Goal: Task Accomplishment & Management: Manage account settings

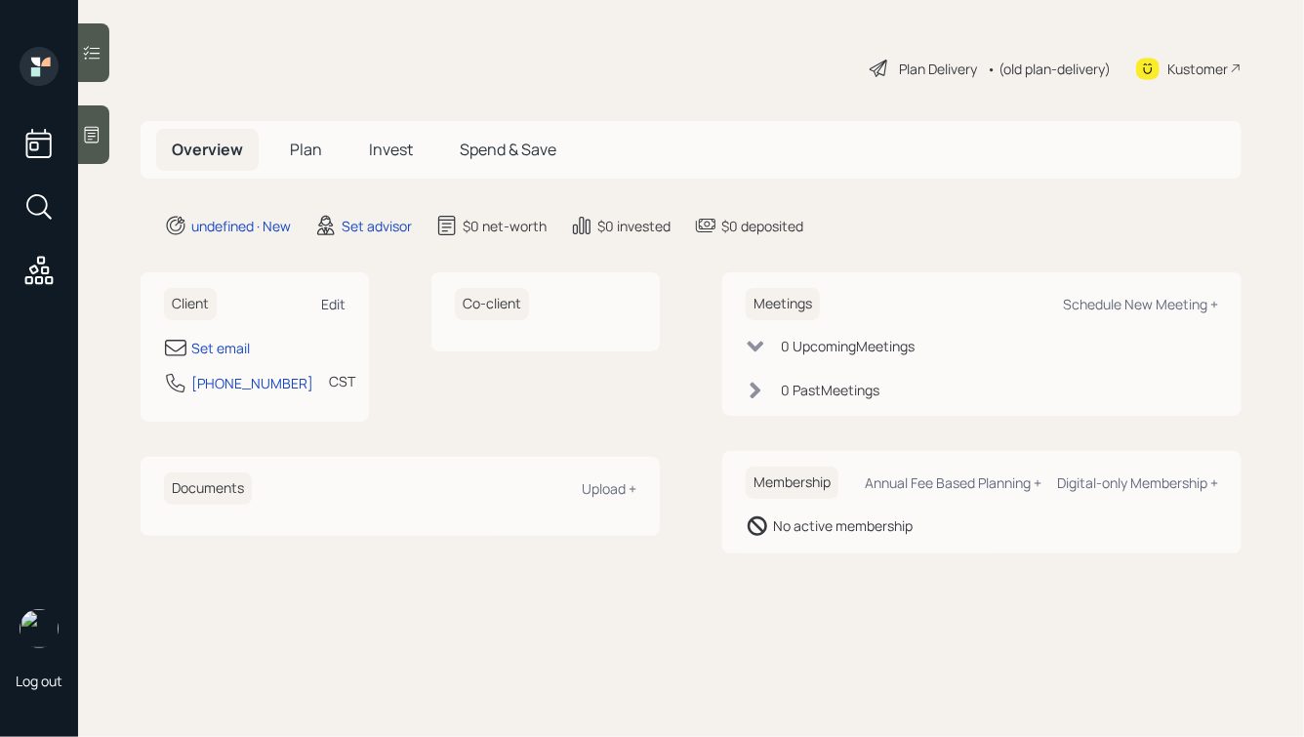
click at [323, 298] on div "Edit" at bounding box center [333, 304] width 24 height 19
select select "America/Chicago"
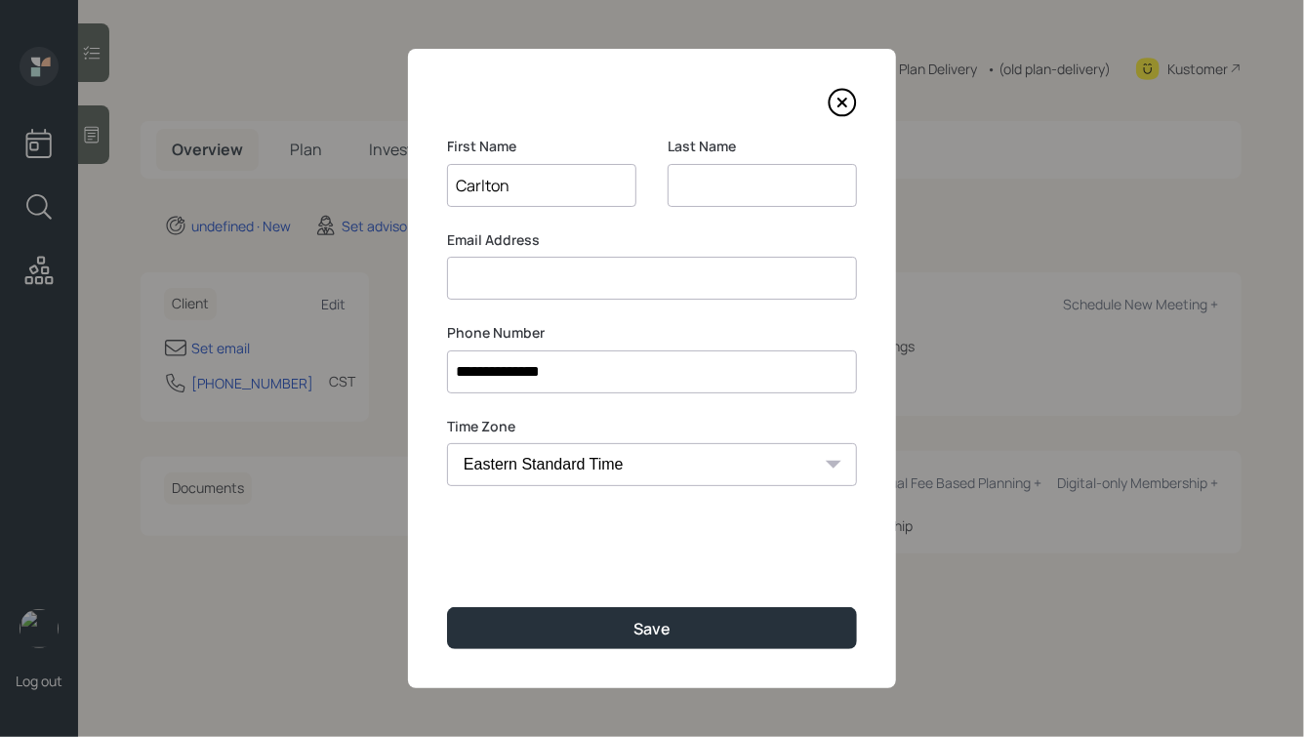
type input "Carlton"
type input "Harris"
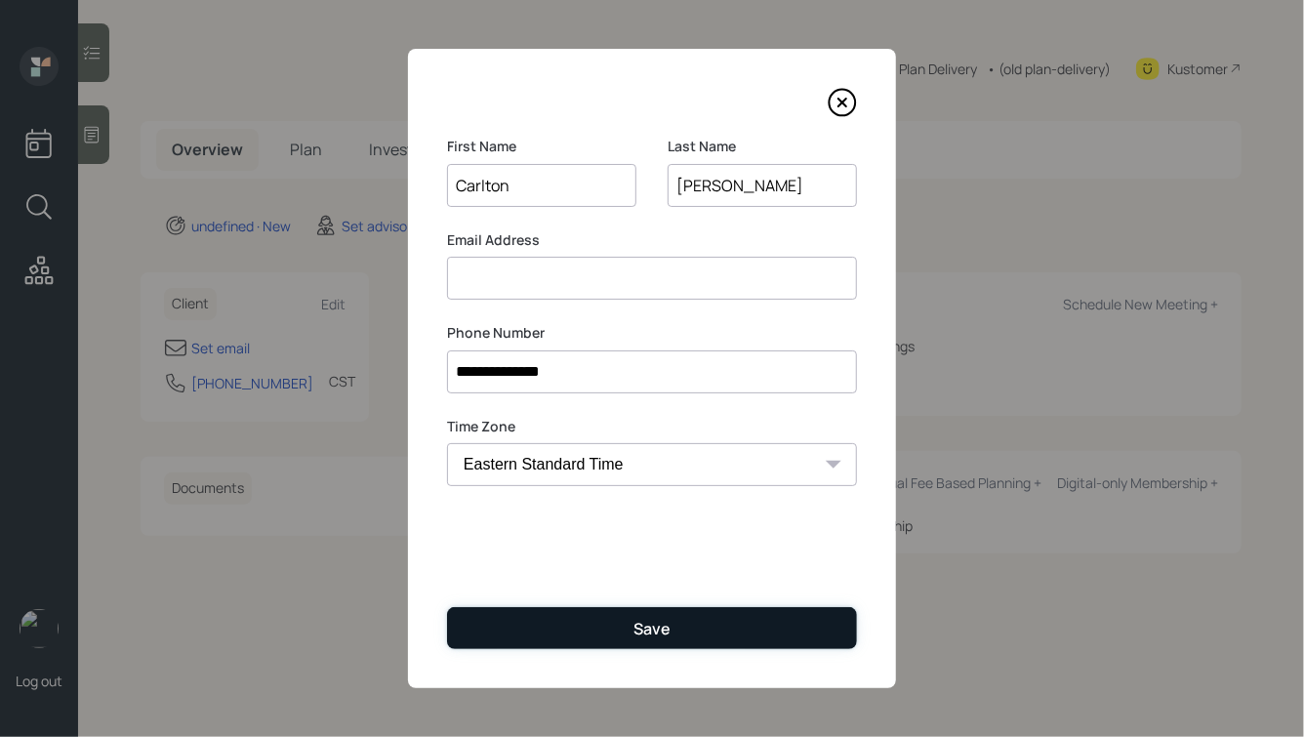
click at [568, 623] on button "Save" at bounding box center [652, 628] width 410 height 42
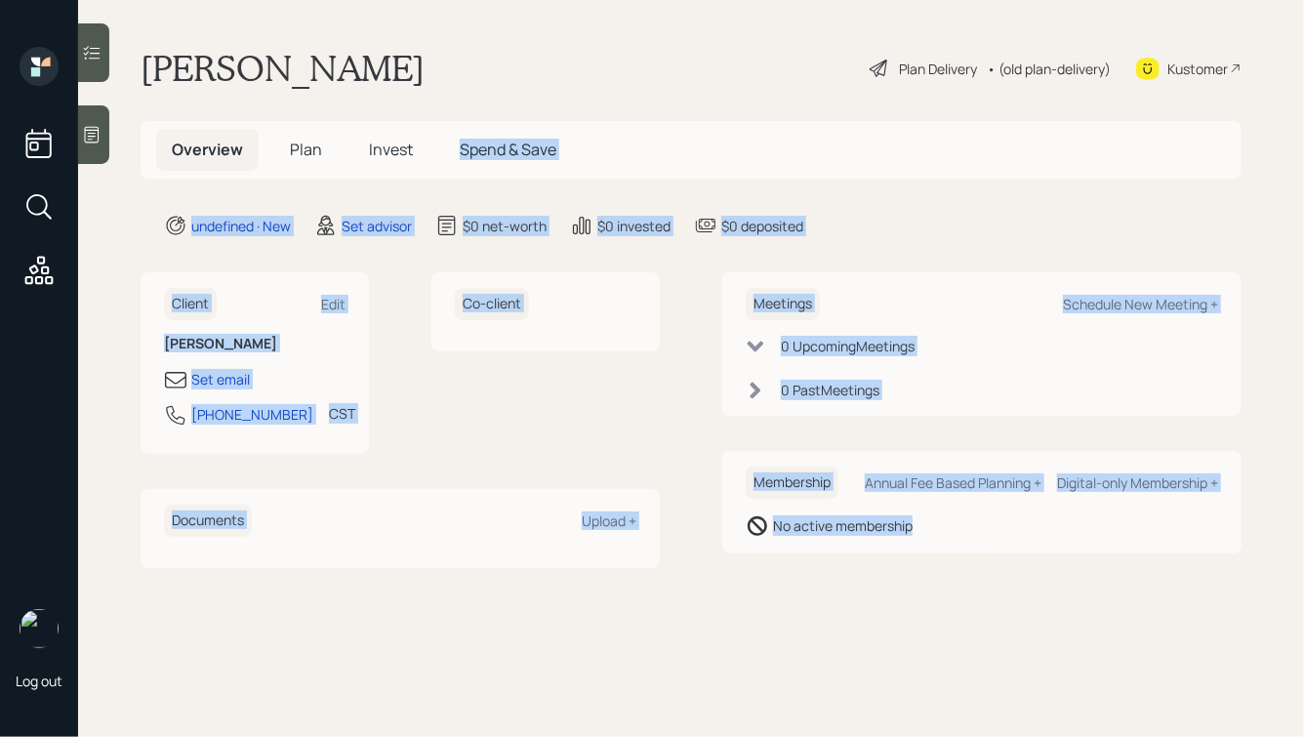
drag, startPoint x: 962, startPoint y: 548, endPoint x: 405, endPoint y: 133, distance: 694.7
click at [405, 133] on main "Carlton Harris Plan Delivery • (old plan-delivery) Kustomer Overview Plan Inves…" at bounding box center [691, 368] width 1226 height 737
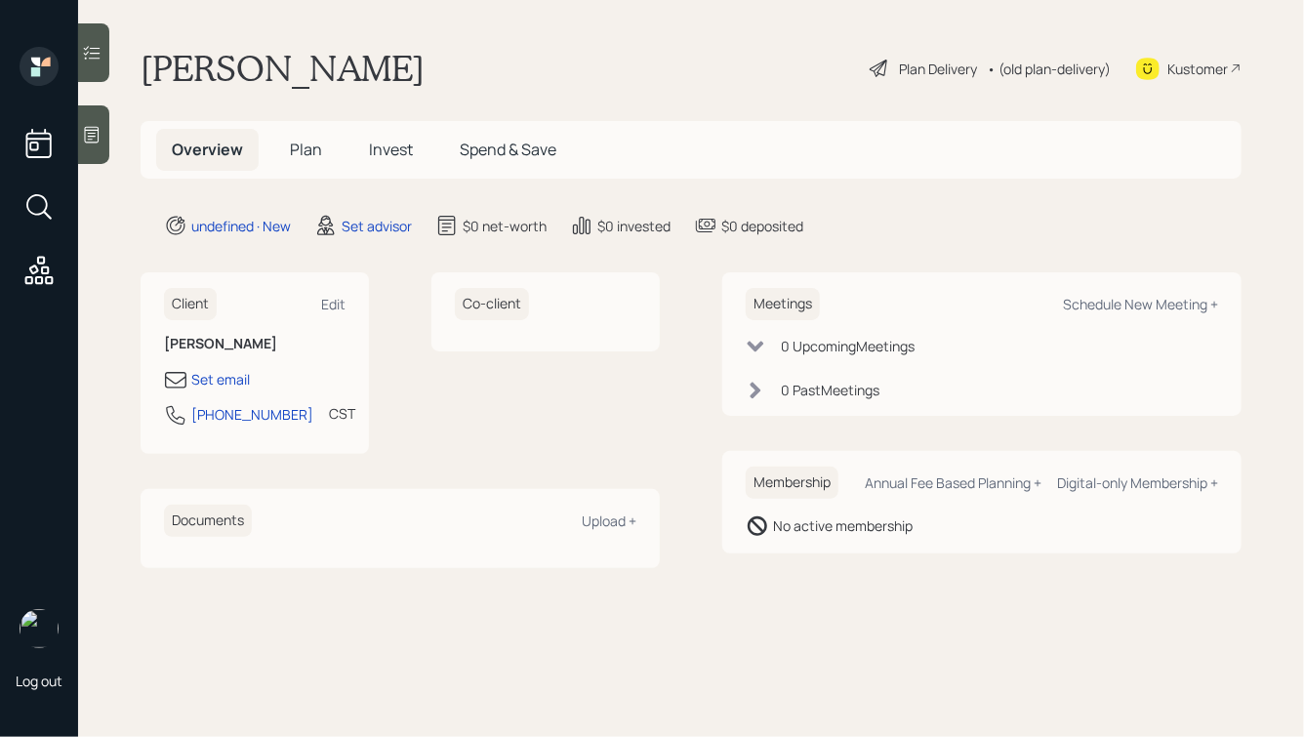
click at [322, 81] on h1 "Carlton Harris" at bounding box center [283, 68] width 284 height 43
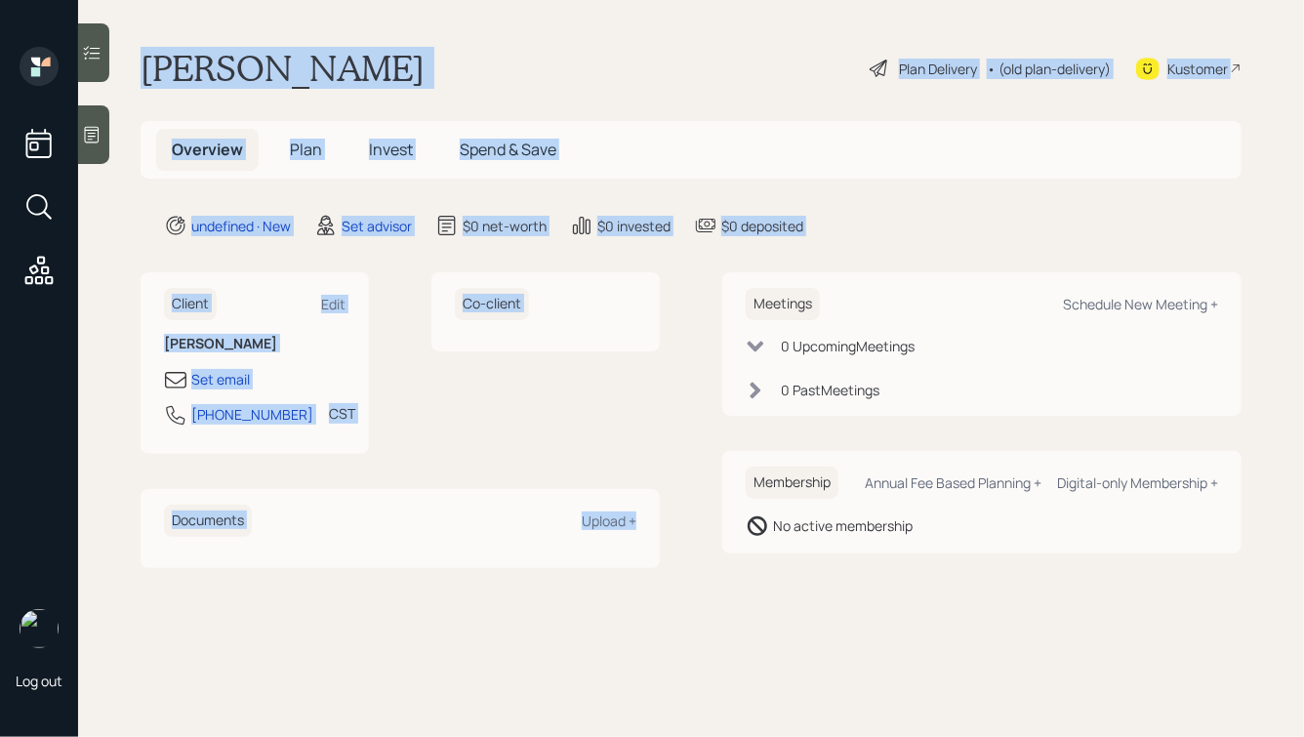
drag, startPoint x: 137, startPoint y: 63, endPoint x: 631, endPoint y: 565, distance: 704.7
click at [631, 565] on main "Carlton Harris Plan Delivery • (old plan-delivery) Kustomer Overview Plan Inves…" at bounding box center [691, 368] width 1226 height 737
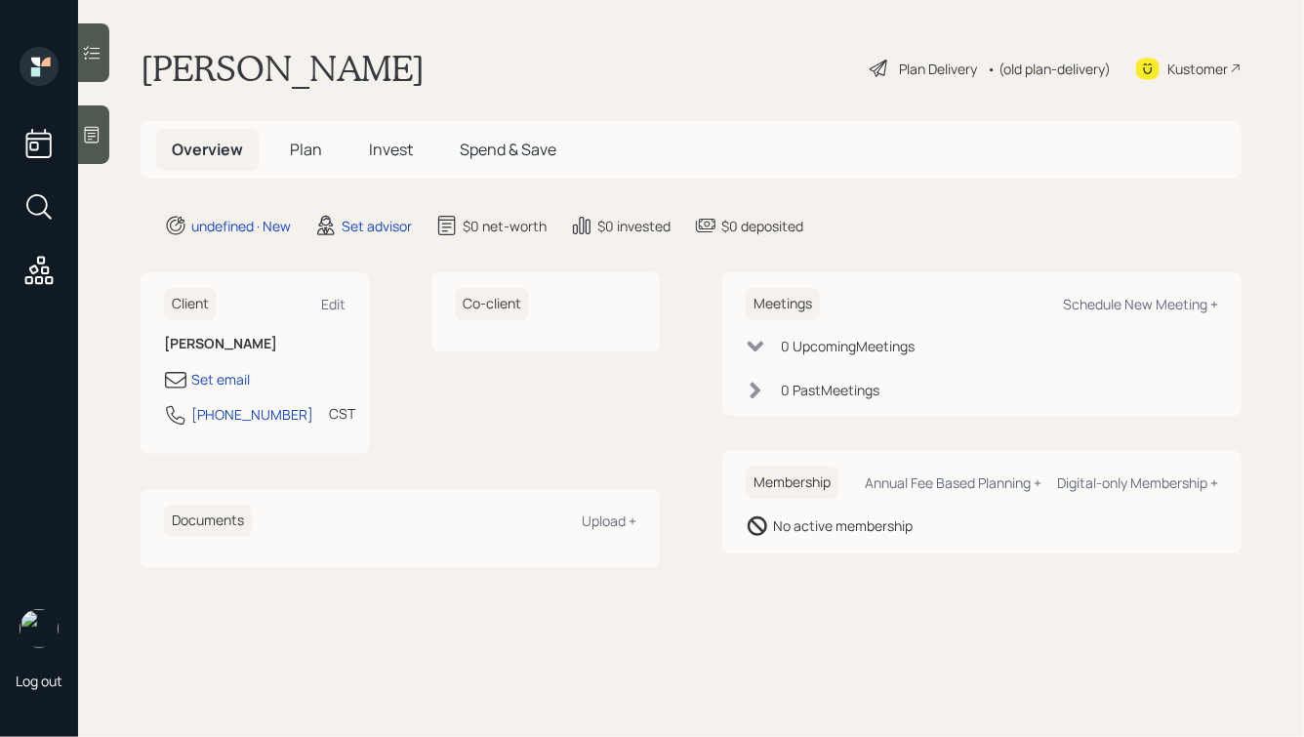
click at [748, 565] on div "Meetings Schedule New Meeting + 0 Upcoming Meeting s 0 Past Meeting s Membershi…" at bounding box center [981, 419] width 519 height 295
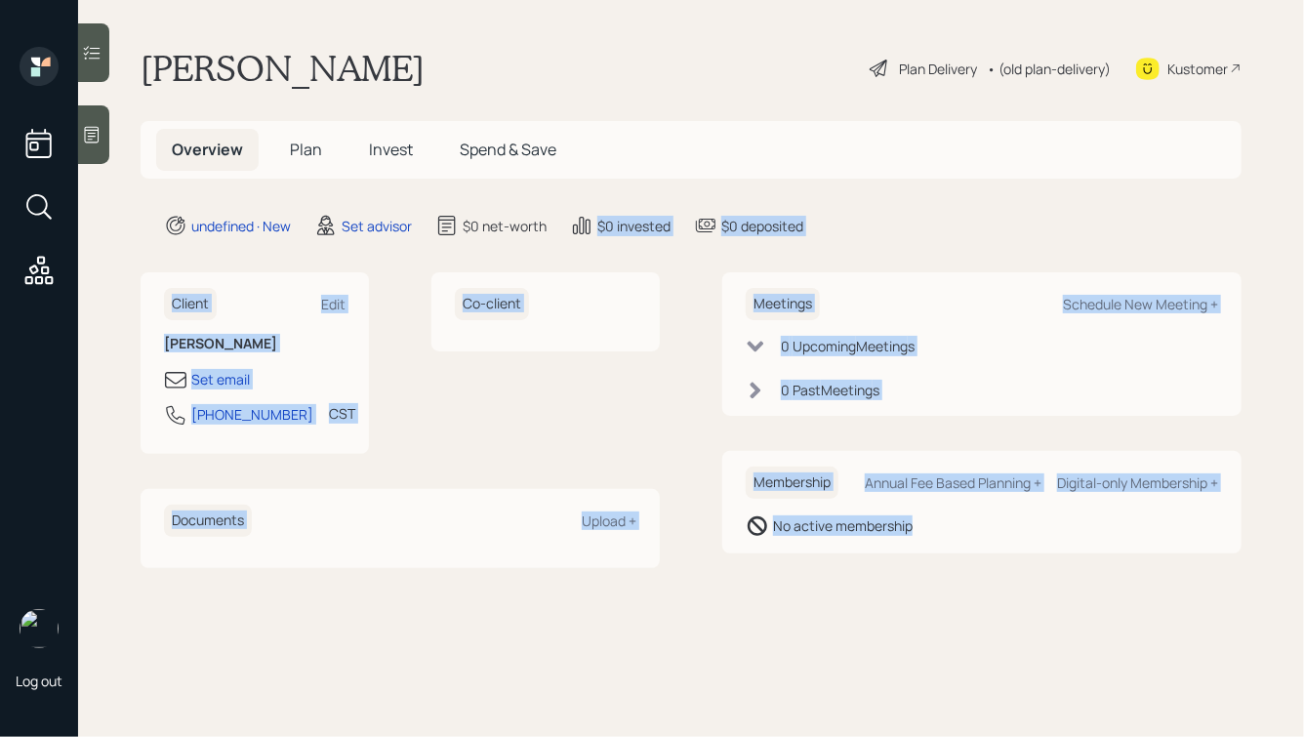
drag, startPoint x: 964, startPoint y: 550, endPoint x: 562, endPoint y: 213, distance: 525.1
click at [562, 213] on main "Carlton Harris Plan Delivery • (old plan-delivery) Kustomer Overview Plan Inves…" at bounding box center [691, 368] width 1226 height 737
click at [628, 259] on main "Carlton Harris Plan Delivery • (old plan-delivery) Kustomer Overview Plan Inves…" at bounding box center [691, 368] width 1226 height 737
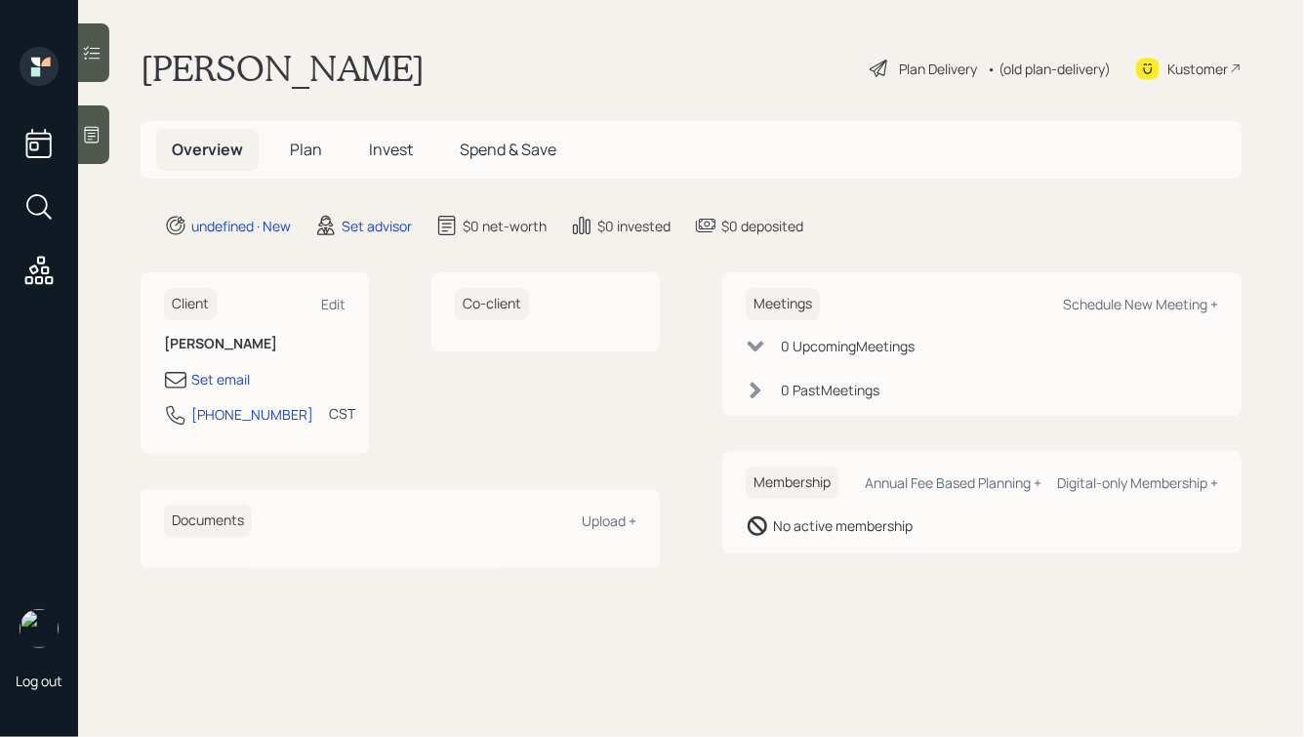
click at [88, 146] on div at bounding box center [93, 134] width 31 height 59
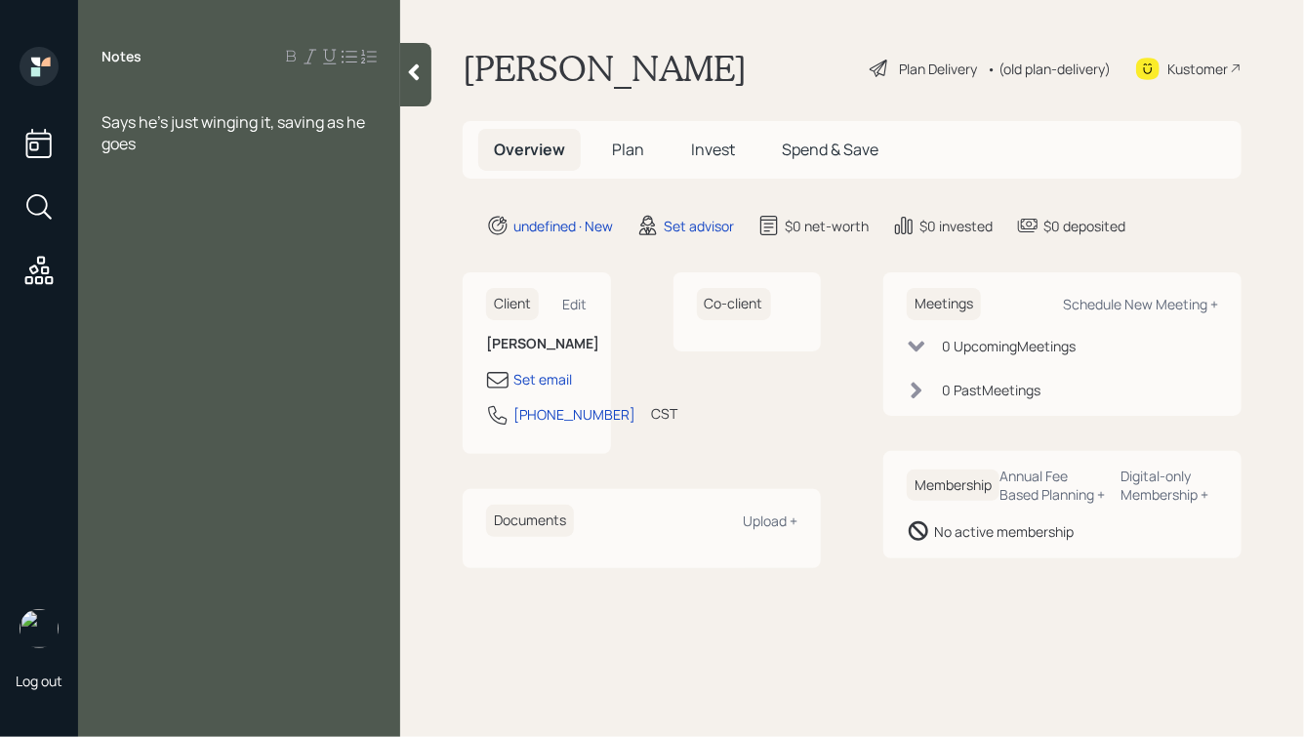
click at [116, 99] on div at bounding box center [239, 100] width 275 height 21
click at [199, 168] on div "Says he's just winging it, saving as he goes" at bounding box center [239, 154] width 275 height 43
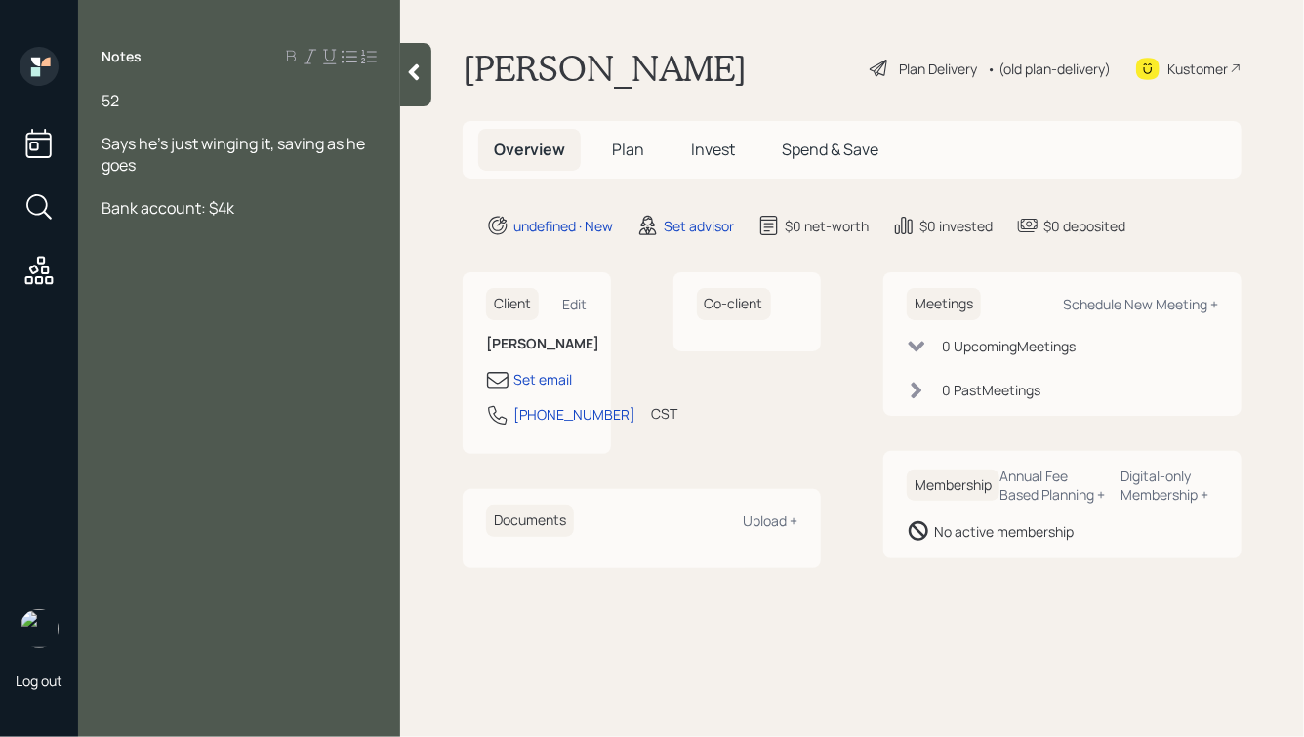
click at [154, 187] on div at bounding box center [239, 186] width 275 height 21
drag, startPoint x: 198, startPoint y: 193, endPoint x: 93, endPoint y: 110, distance: 134.1
click at [94, 111] on div "52 Says he's just winging it, saving as he goes Bank account: $4k" at bounding box center [239, 154] width 322 height 129
click at [153, 102] on div "52" at bounding box center [239, 100] width 275 height 21
drag, startPoint x: 137, startPoint y: 100, endPoint x: 61, endPoint y: 98, distance: 76.2
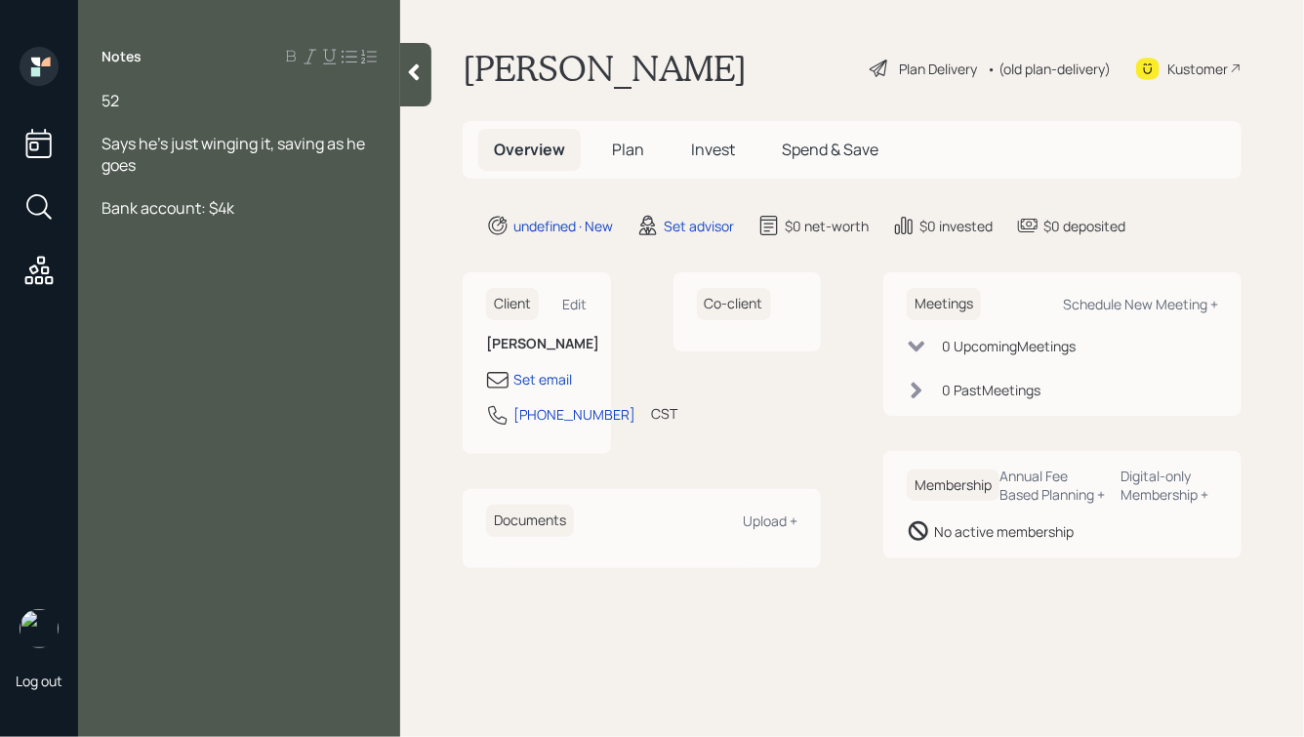
click at [61, 98] on div "Log out Notes 52 Says he's just winging it, saving as he goes Bank account: $4k…" at bounding box center [652, 368] width 1304 height 737
click at [134, 97] on div "52" at bounding box center [239, 100] width 275 height 21
drag, startPoint x: 102, startPoint y: 54, endPoint x: 239, endPoint y: 227, distance: 221.6
click at [239, 227] on div "Notes 52 Says he's just winging it, saving as he goes Bank account: $4k" at bounding box center [239, 380] width 322 height 667
click at [253, 223] on div "Notes 52 Says he's just winging it, saving as he goes Bank account: $4k" at bounding box center [239, 380] width 322 height 667
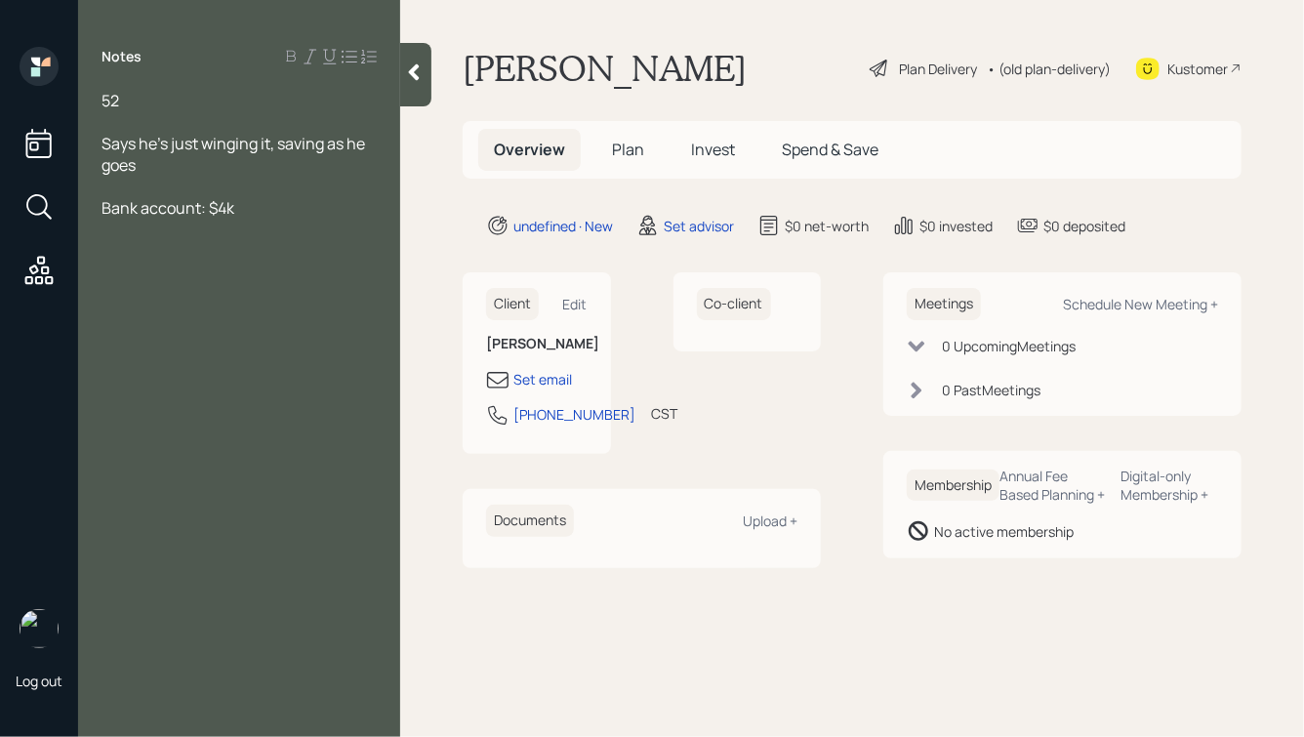
drag, startPoint x: 264, startPoint y: 215, endPoint x: 113, endPoint y: 151, distance: 163.1
click at [113, 151] on div "52 Says he's just winging it, saving as he goes Bank account: $4k" at bounding box center [239, 154] width 275 height 129
click at [201, 174] on div "Says he's just winging it, saving as he goes" at bounding box center [239, 154] width 275 height 43
drag, startPoint x: 285, startPoint y: 216, endPoint x: 73, endPoint y: 85, distance: 248.9
click at [73, 85] on div "Log out Notes 52 Says he's just winging it, saving as he goes Bank account: $4k…" at bounding box center [652, 368] width 1304 height 737
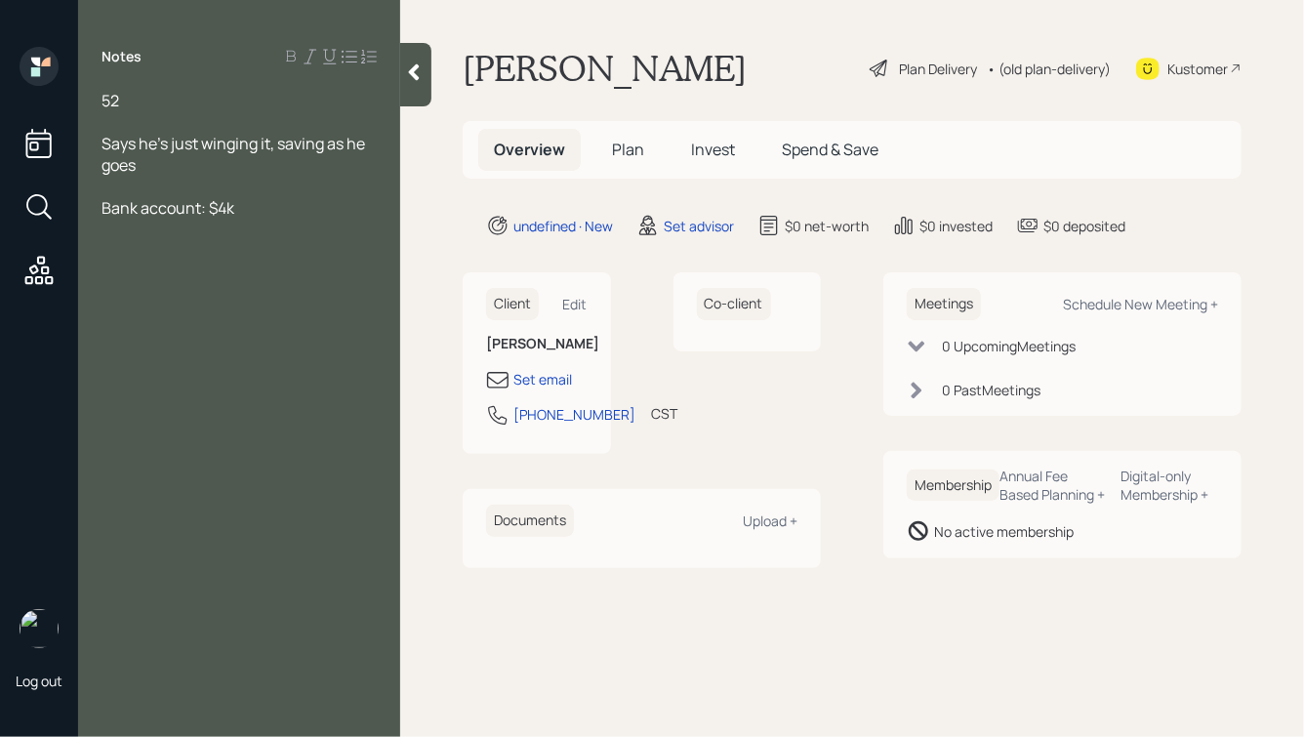
click at [168, 143] on span "Says he's just winging it, saving as he goes" at bounding box center [235, 154] width 266 height 43
